Goal: Use online tool/utility: Utilize a website feature to perform a specific function

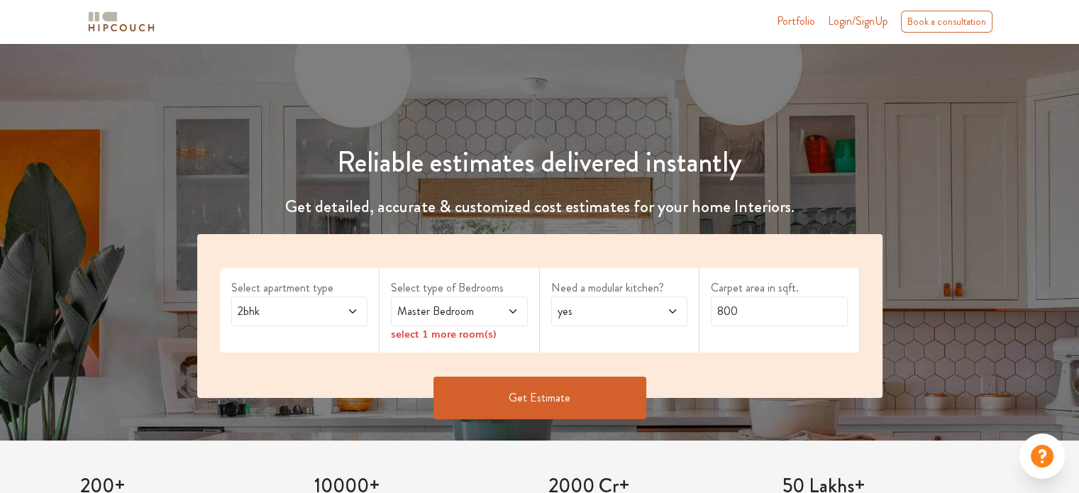
scroll to position [71, 0]
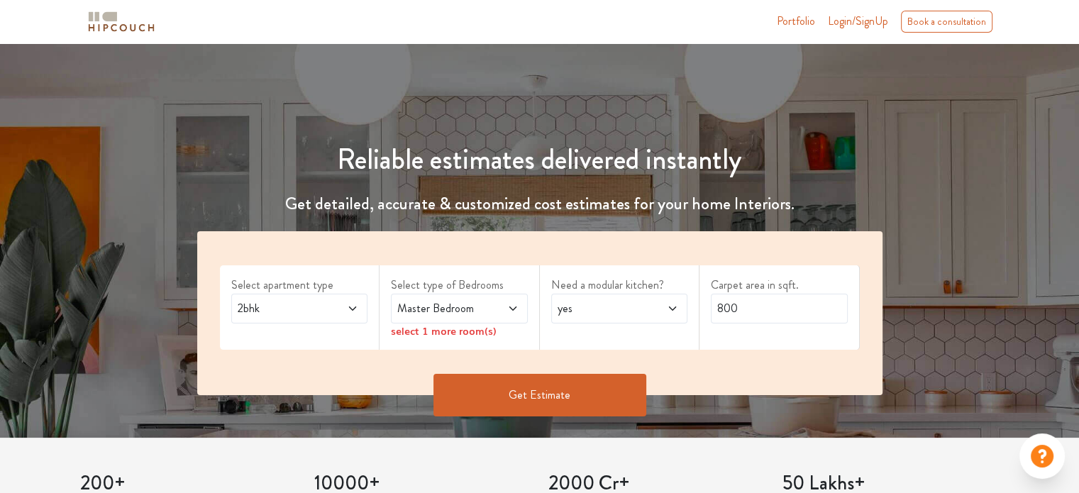
click at [350, 317] on div "2bhk" at bounding box center [299, 309] width 137 height 30
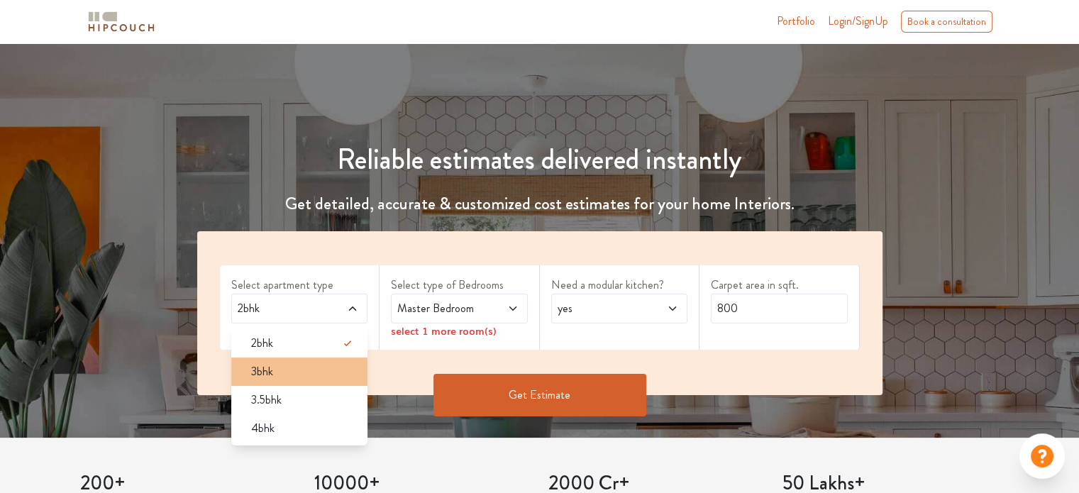
click at [287, 377] on div "3bhk" at bounding box center [304, 371] width 128 height 17
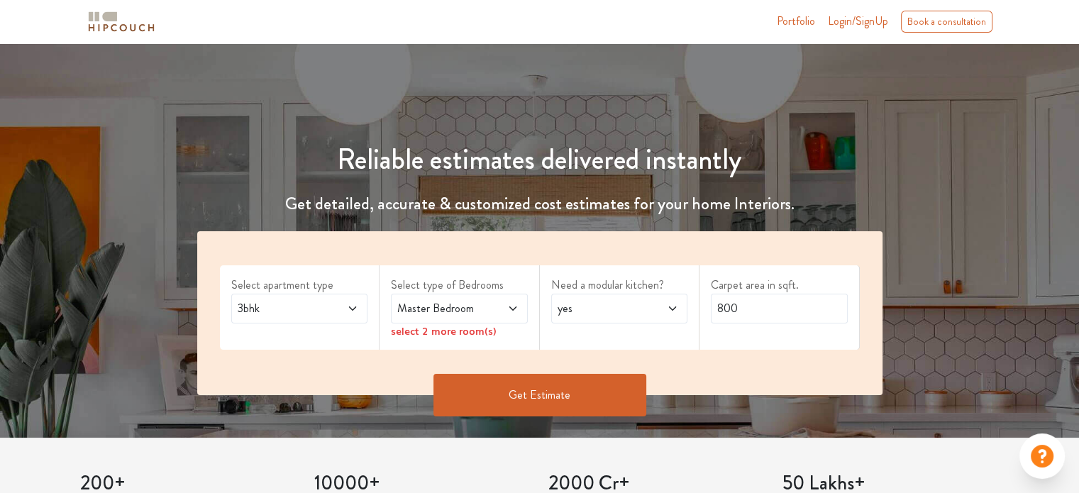
click at [416, 316] on span "Master Bedroom" at bounding box center [440, 308] width 93 height 17
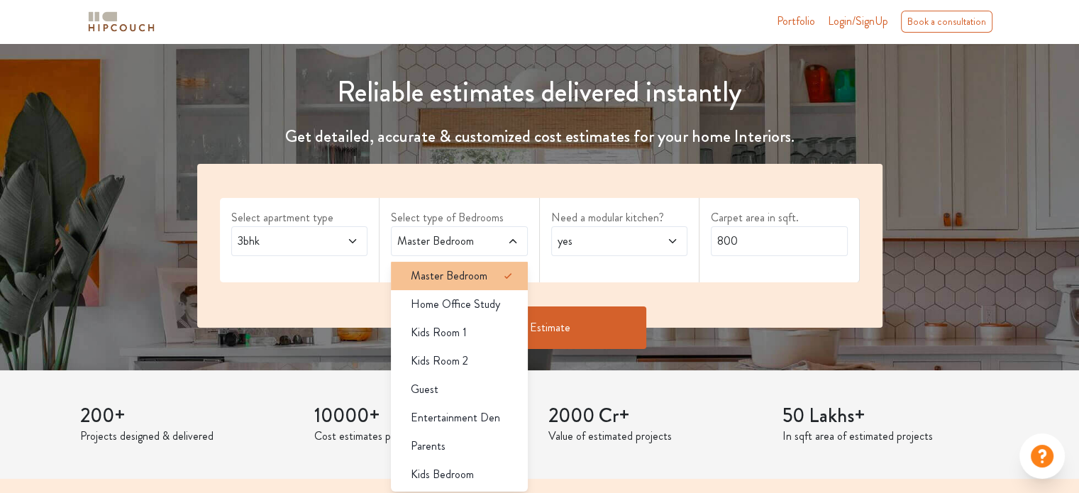
scroll to position [142, 0]
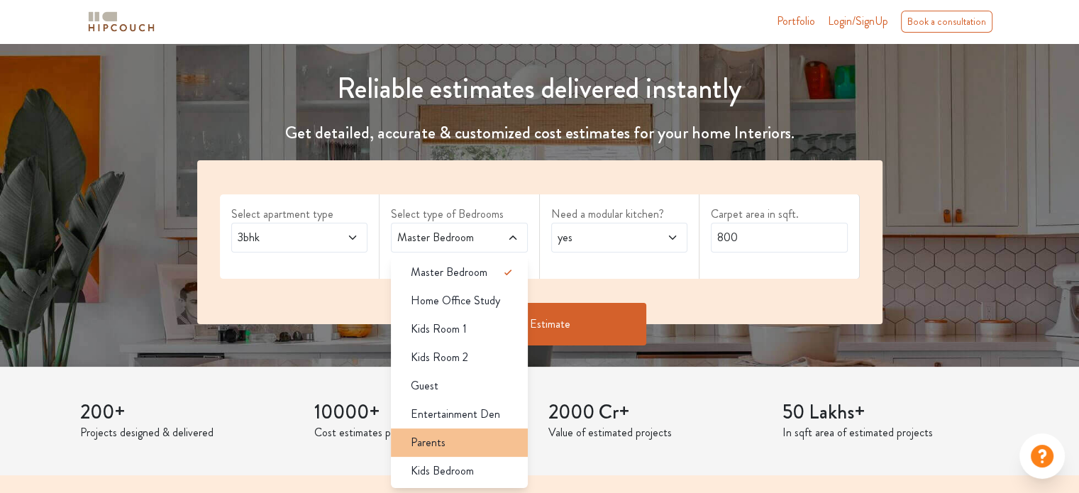
click at [448, 447] on div "Parents" at bounding box center [463, 442] width 128 height 17
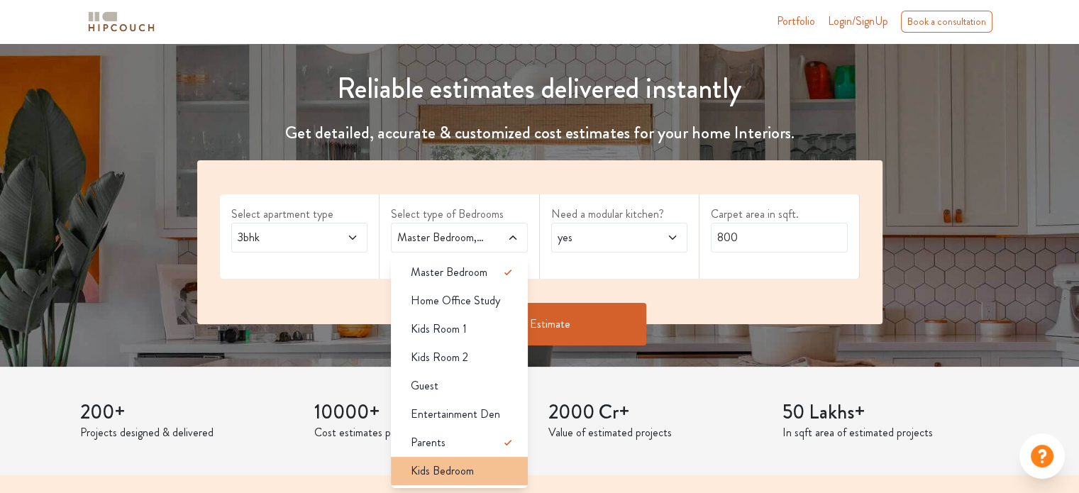
click at [487, 465] on div "Kids Bedroom" at bounding box center [463, 470] width 128 height 17
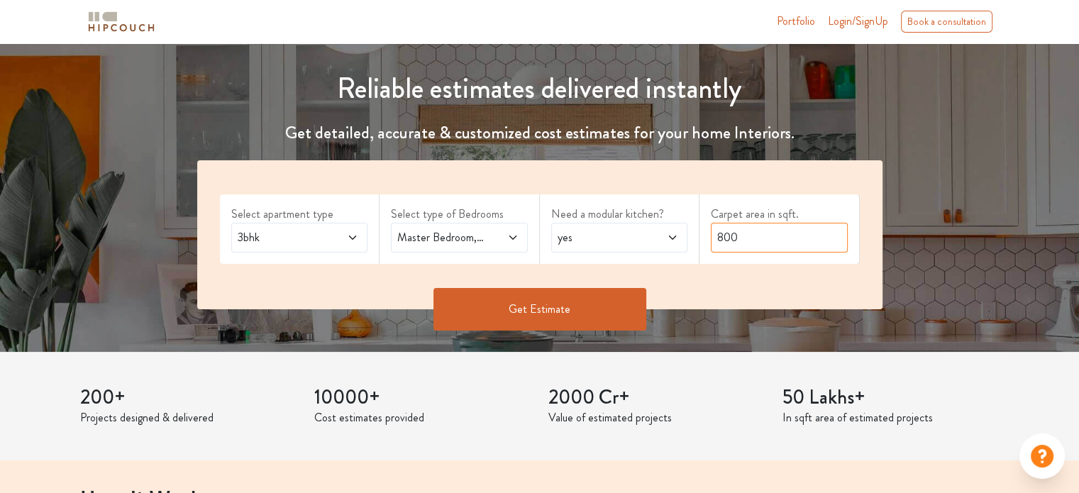
click at [739, 243] on input "800" at bounding box center [779, 238] width 137 height 30
type input "2000"
click at [604, 316] on button "Get Estimate" at bounding box center [539, 309] width 213 height 43
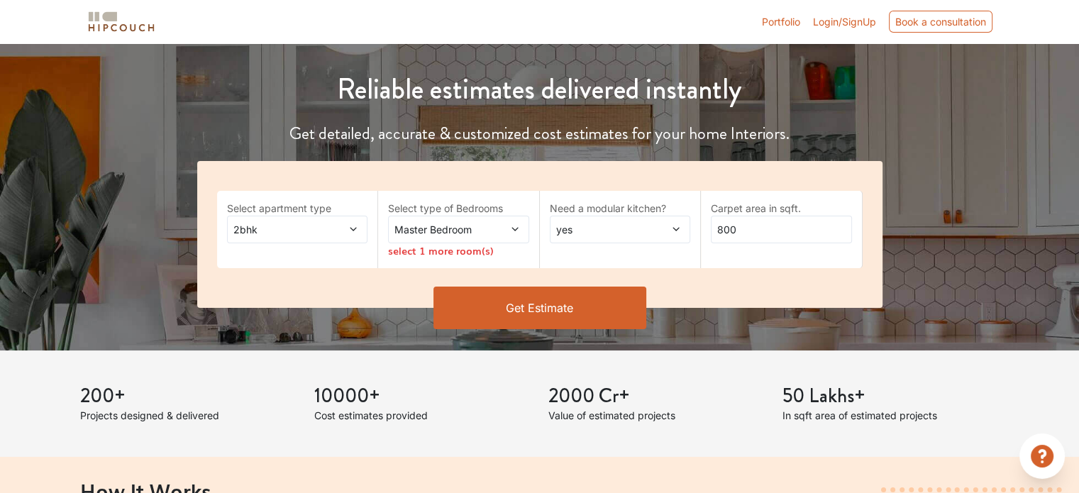
scroll to position [142, 0]
